Goal: Task Accomplishment & Management: Manage account settings

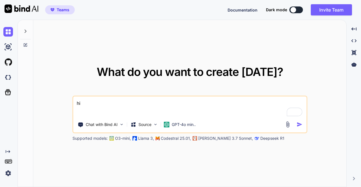
click at [10, 173] on img at bounding box center [8, 174] width 10 height 10
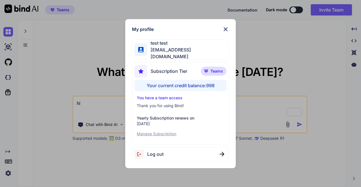
click at [175, 149] on div "Log out" at bounding box center [180, 154] width 97 height 14
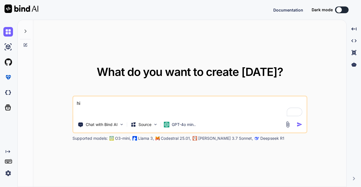
type textarea "x"
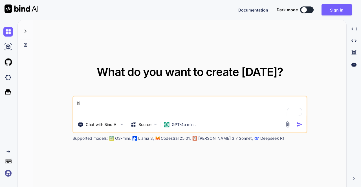
click at [8, 174] on img at bounding box center [8, 174] width 10 height 10
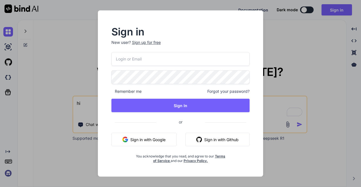
type input "stagtest@yopmail.com"
drag, startPoint x: 169, startPoint y: 59, endPoint x: 100, endPoint y: 66, distance: 69.9
click at [100, 66] on div "Sign in New user? Sign up for free stagtest@yopmail.com Remember me Forgot your…" at bounding box center [180, 93] width 165 height 166
paste input "zC3$sA0(jN3[yS9#yB2}"
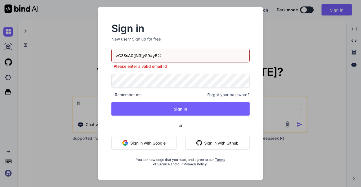
click at [91, 83] on div "Sign in New user? Sign up for free zC3$sA0(jN3[yS9#yB2} Please enter a valid em…" at bounding box center [180, 93] width 180 height 173
drag, startPoint x: 168, startPoint y: 55, endPoint x: 91, endPoint y: 55, distance: 76.6
click at [91, 55] on div "Sign in New user? Sign up for free zC3$sA0(jN3[yS9#yB2} Please enter a valid em…" at bounding box center [180, 93] width 180 height 173
paste input "[EMAIL_ADDRESS][DOMAIN_NAME]"
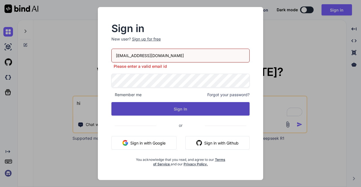
type input "[EMAIL_ADDRESS][DOMAIN_NAME]"
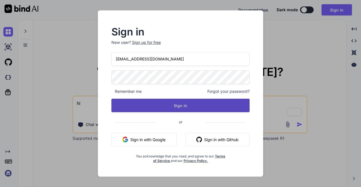
click at [172, 112] on button "Sign In" at bounding box center [180, 106] width 138 height 14
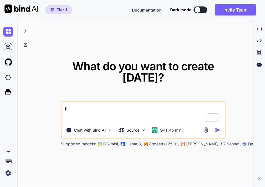
click at [7, 173] on img at bounding box center [8, 174] width 10 height 10
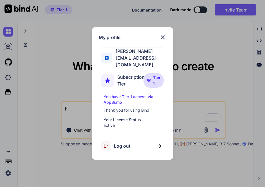
click at [41, 90] on div "My profile [PERSON_NAME] [PERSON_NAME][EMAIL_ADDRESS][DOMAIN_NAME] Subscription…" at bounding box center [132, 93] width 265 height 187
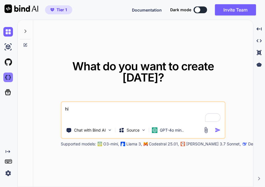
click at [4, 81] on img at bounding box center [8, 78] width 10 height 10
click at [8, 82] on img at bounding box center [8, 78] width 10 height 10
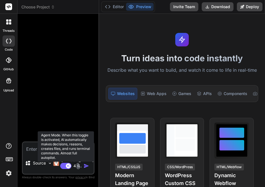
click at [67, 164] on rect at bounding box center [68, 166] width 5 height 5
click at [67, 163] on rect at bounding box center [65, 166] width 11 height 6
click at [66, 164] on rect at bounding box center [68, 166] width 5 height 5
click at [67, 163] on rect at bounding box center [65, 166] width 11 height 6
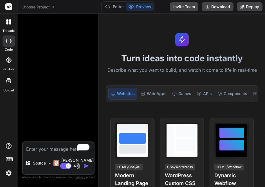
click at [45, 9] on span "Choose Project" at bounding box center [38, 7] width 34 height 6
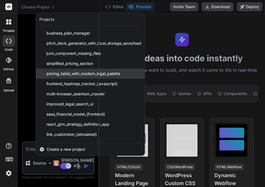
scroll to position [9, 0]
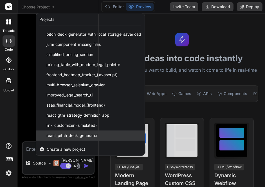
click at [70, 134] on span "react_pitch_deck_generator" at bounding box center [71, 136] width 51 height 6
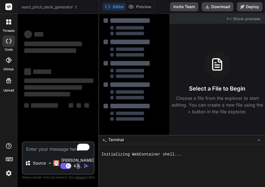
scroll to position [5, 0]
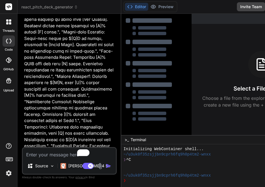
type textarea "x"
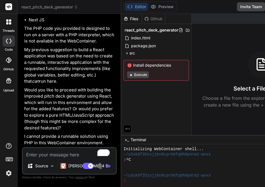
scroll to position [19533, 0]
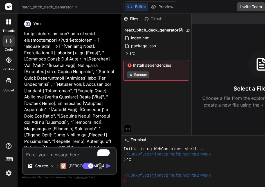
scroll to position [5, 0]
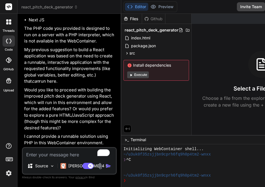
click at [6, 172] on img at bounding box center [9, 174] width 10 height 10
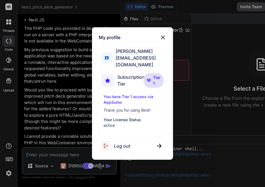
click at [87, 89] on div "My profile tamir levy tamir@efa.co.il Subscription Tier Tier 1 You have Tier 1 …" at bounding box center [132, 93] width 265 height 187
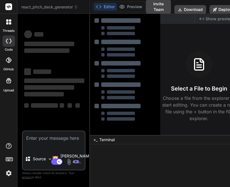
type textarea "x"
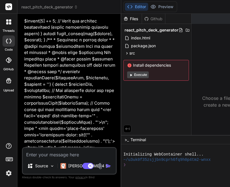
scroll to position [19324, 0]
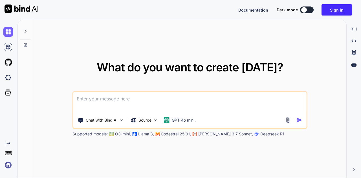
type textarea "x"
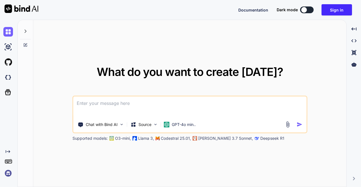
click at [11, 174] on img at bounding box center [8, 174] width 10 height 10
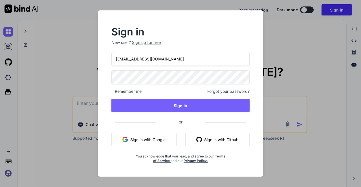
click at [124, 60] on input "app5@yopmail.com" at bounding box center [180, 59] width 138 height 14
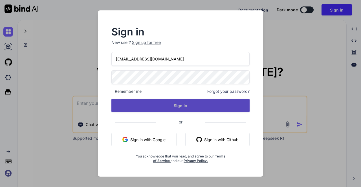
type input "app3@yopmail.com"
click at [169, 101] on button "Sign In" at bounding box center [180, 106] width 138 height 14
click at [185, 105] on button "Sign In" at bounding box center [180, 106] width 138 height 14
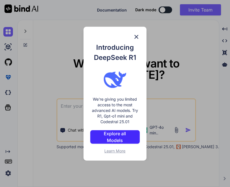
click at [5, 175] on div "Introducing DeepSeek R1 We're giving you limited access to the most advanced AI…" at bounding box center [115, 93] width 230 height 187
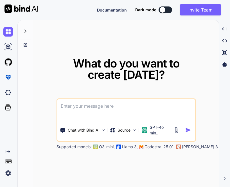
click at [7, 172] on img at bounding box center [8, 174] width 10 height 10
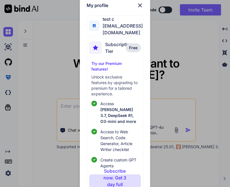
click at [35, 93] on div "My profile test c app3@yopmail.com Subscription Tier Free Try our Premium featu…" at bounding box center [115, 93] width 230 height 187
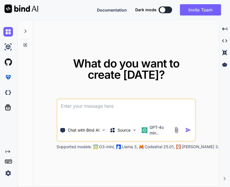
click at [7, 173] on img at bounding box center [8, 174] width 10 height 10
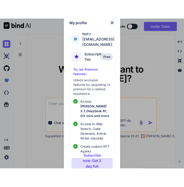
scroll to position [30, 0]
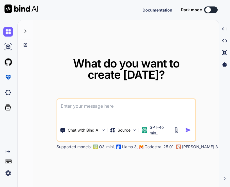
type textarea "x"
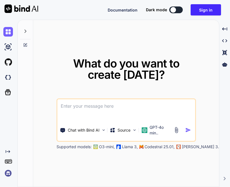
click at [8, 174] on img at bounding box center [8, 174] width 10 height 10
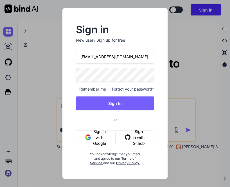
click at [89, 58] on input "app5@yopmail.com" at bounding box center [115, 57] width 79 height 14
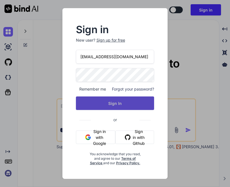
type input "app4@yopmail.com"
click at [94, 101] on button "Sign In" at bounding box center [115, 104] width 79 height 14
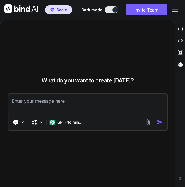
type textarea "x"
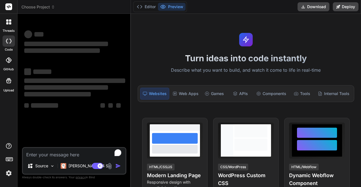
click at [10, 175] on img at bounding box center [9, 174] width 10 height 10
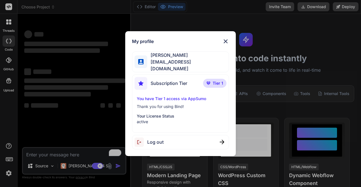
click at [64, 103] on div "My profile [PERSON_NAME] [PERSON_NAME][EMAIL_ADDRESS][DOMAIN_NAME] Subscription…" at bounding box center [180, 93] width 361 height 187
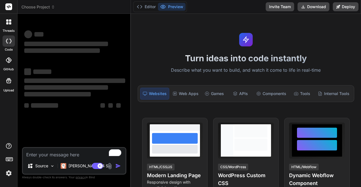
click at [64, 155] on textarea "To enrich screen reader interactions, please activate Accessibility in Grammarl…" at bounding box center [74, 153] width 103 height 10
type textarea "x"
type textarea "h"
type textarea "x"
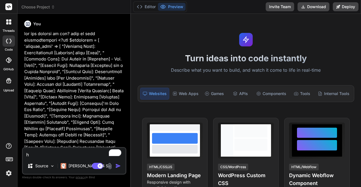
type textarea "hi"
type textarea "x"
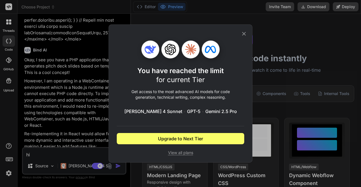
scroll to position [17017, 0]
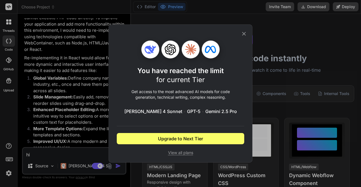
type textarea "hi"
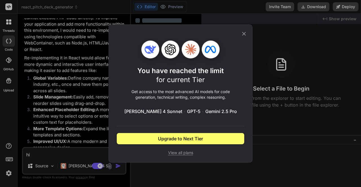
type textarea "x"
